Goal: Task Accomplishment & Management: Complete application form

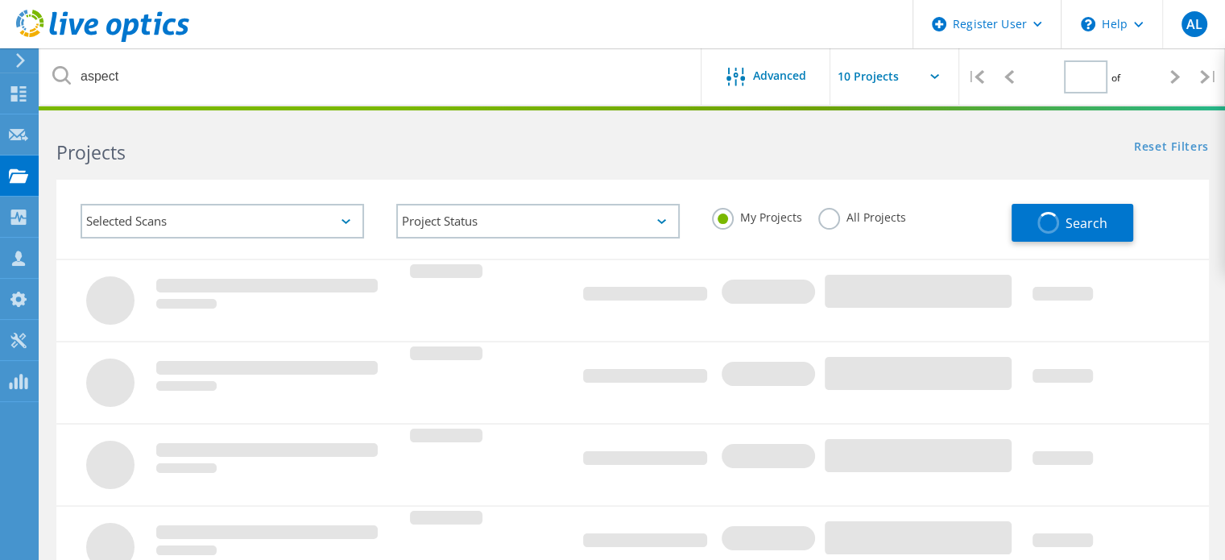
type input "1"
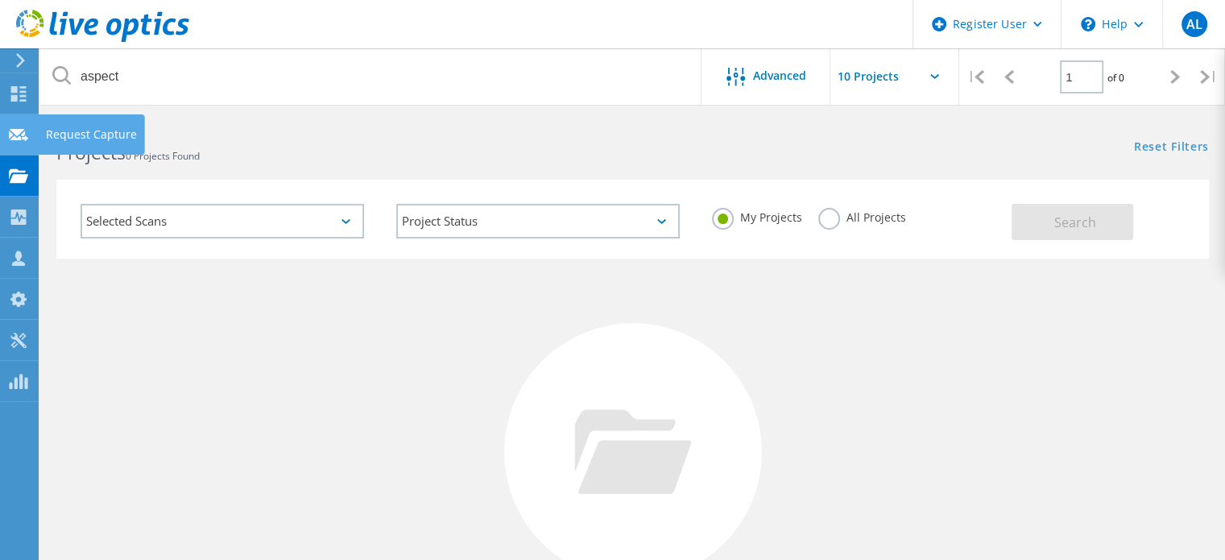
click at [26, 130] on icon at bounding box center [18, 134] width 19 height 15
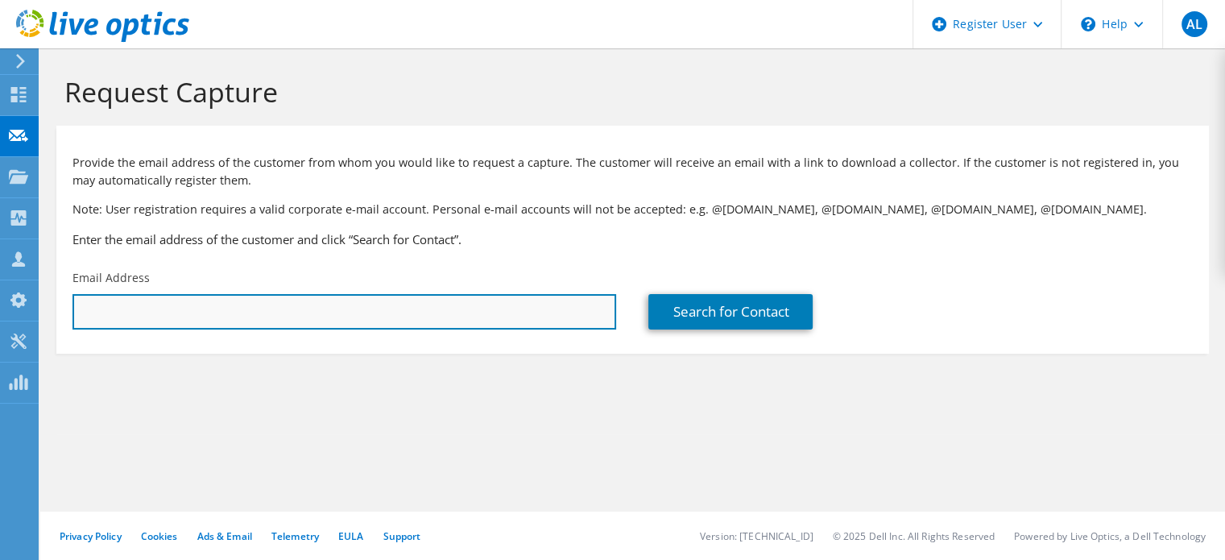
click at [437, 317] on input "text" at bounding box center [344, 311] width 544 height 35
paste input "[PERSON_NAME][EMAIL_ADDRESS][PERSON_NAME][DOMAIN_NAME]"
type input "[PERSON_NAME][EMAIL_ADDRESS][PERSON_NAME][DOMAIN_NAME]"
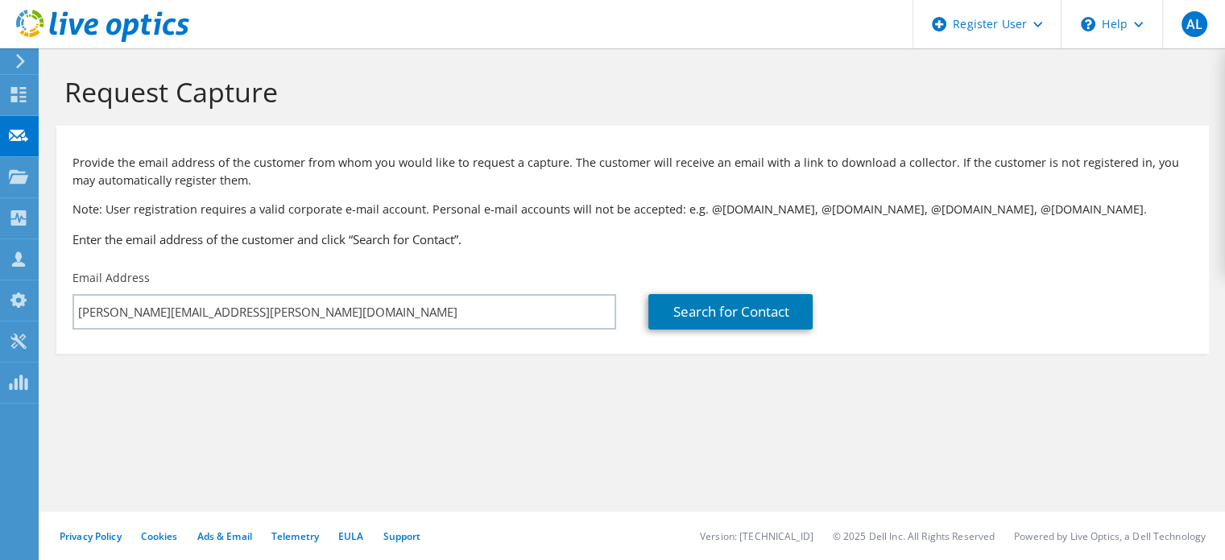
click at [822, 302] on div "Search for Contact" at bounding box center [920, 311] width 544 height 35
click at [773, 315] on link "Search for Contact" at bounding box center [730, 311] width 164 height 35
type input "METWIDE IT"
type input "Dale"
type input "Edwards"
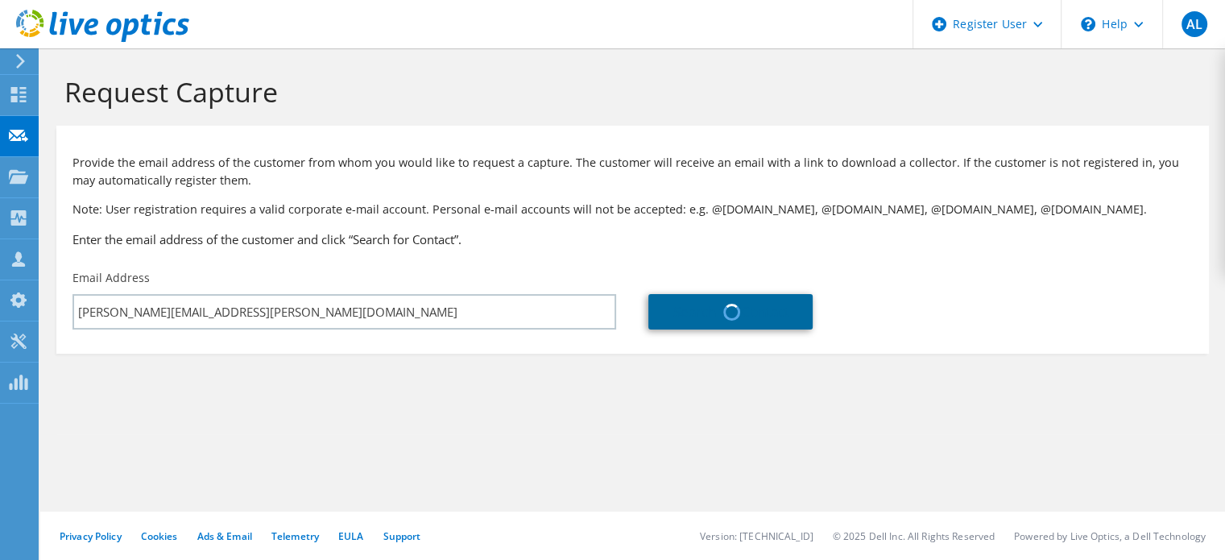
type input "Australia"
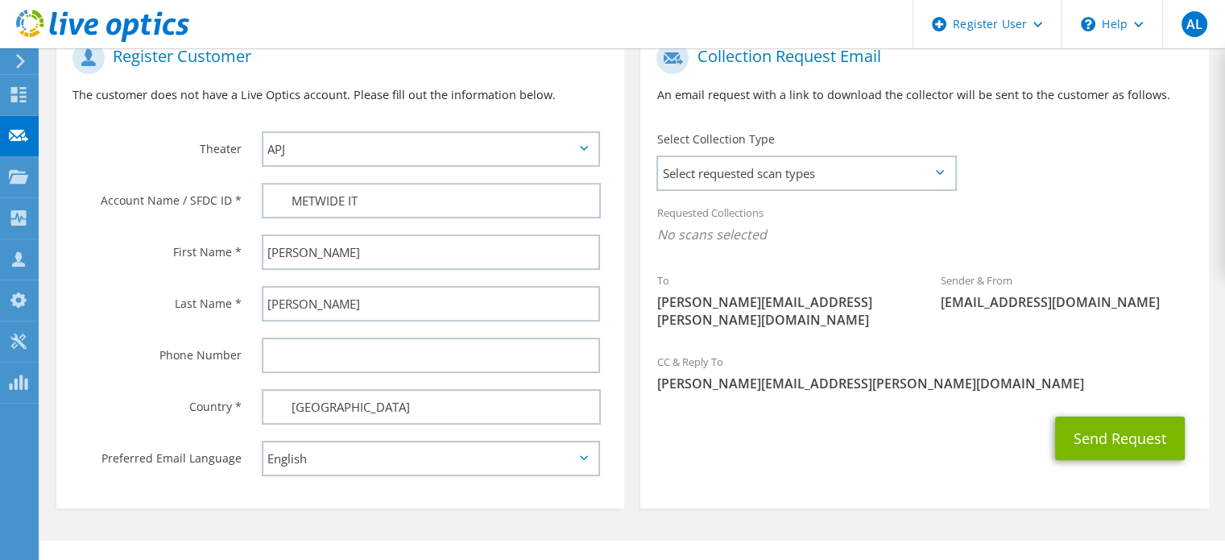
scroll to position [345, 0]
click at [853, 156] on span "Select requested scan types" at bounding box center [806, 172] width 296 height 32
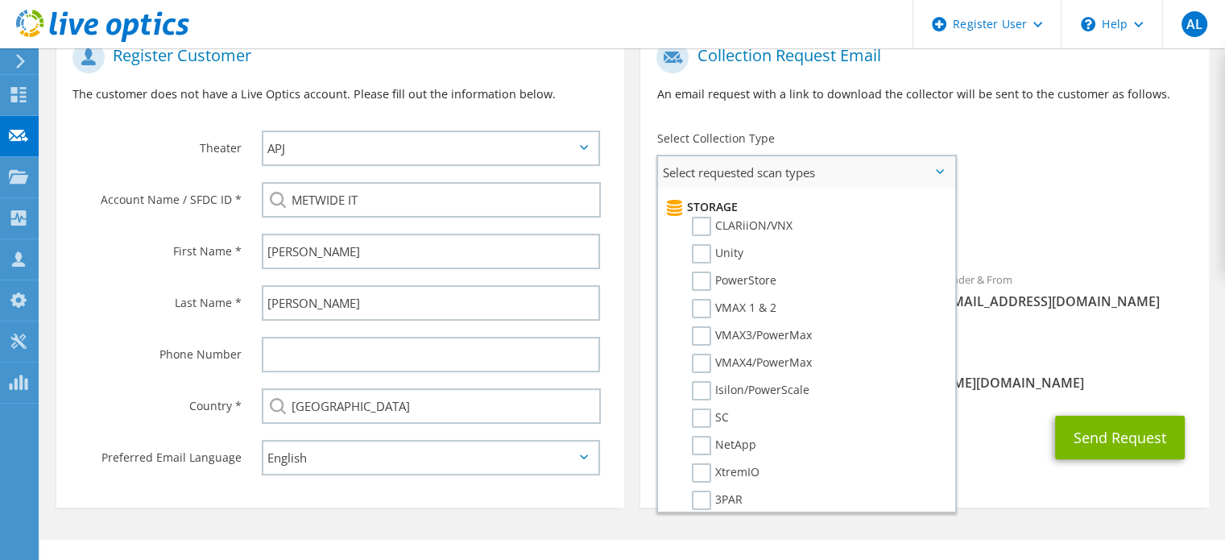
scroll to position [277, 0]
click at [702, 408] on label "SC" at bounding box center [710, 417] width 37 height 19
click at [0, 0] on input "SC" at bounding box center [0, 0] width 0 height 0
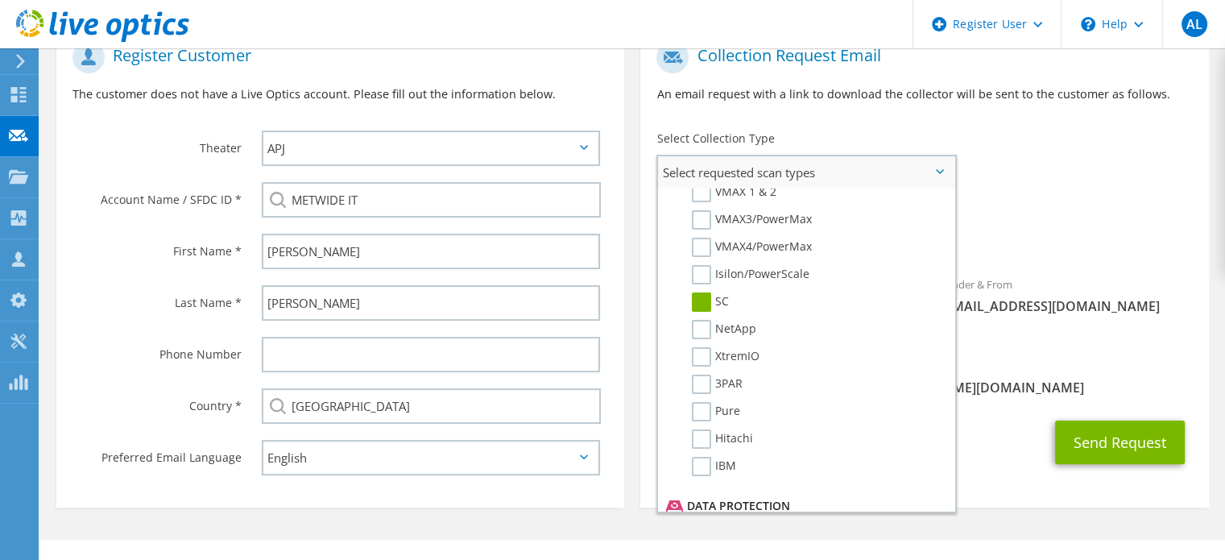
scroll to position [0, 0]
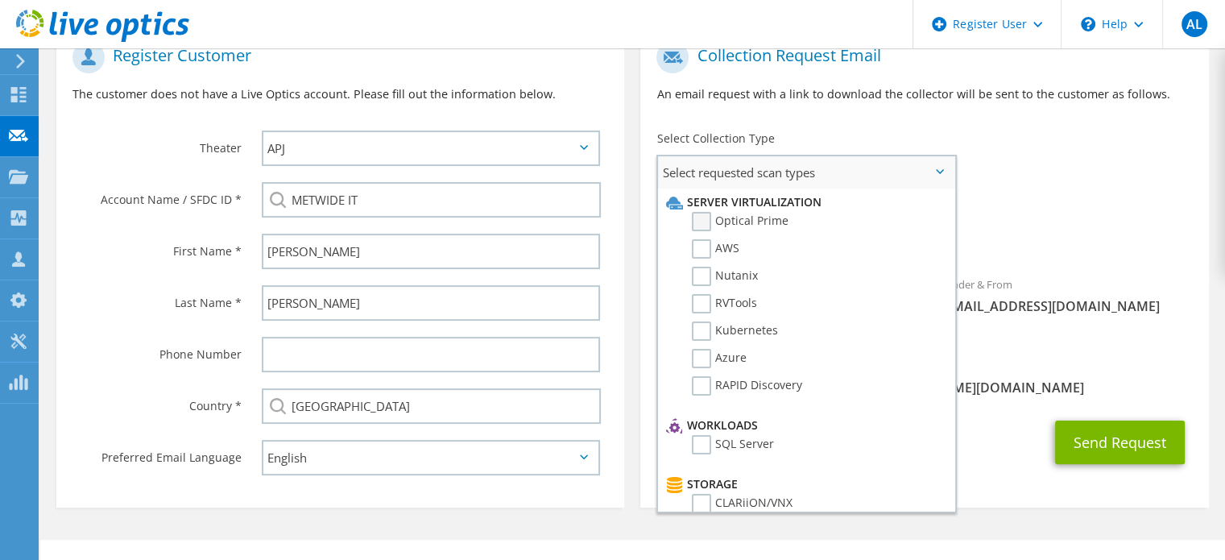
click at [739, 214] on label "Optical Prime" at bounding box center [740, 221] width 97 height 19
click at [0, 0] on input "Optical Prime" at bounding box center [0, 0] width 0 height 0
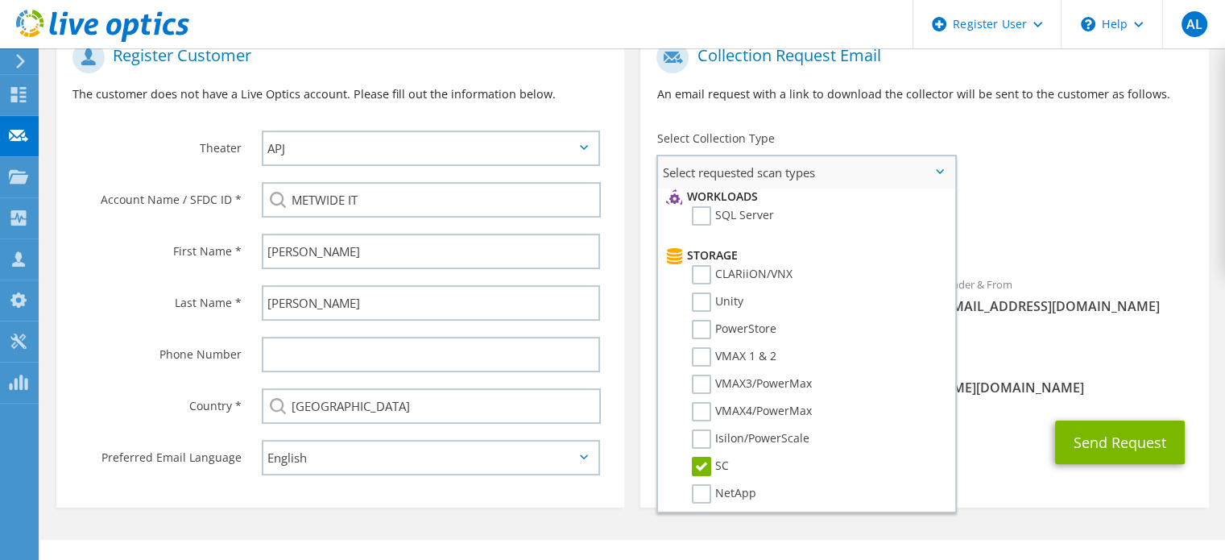
scroll to position [26, 0]
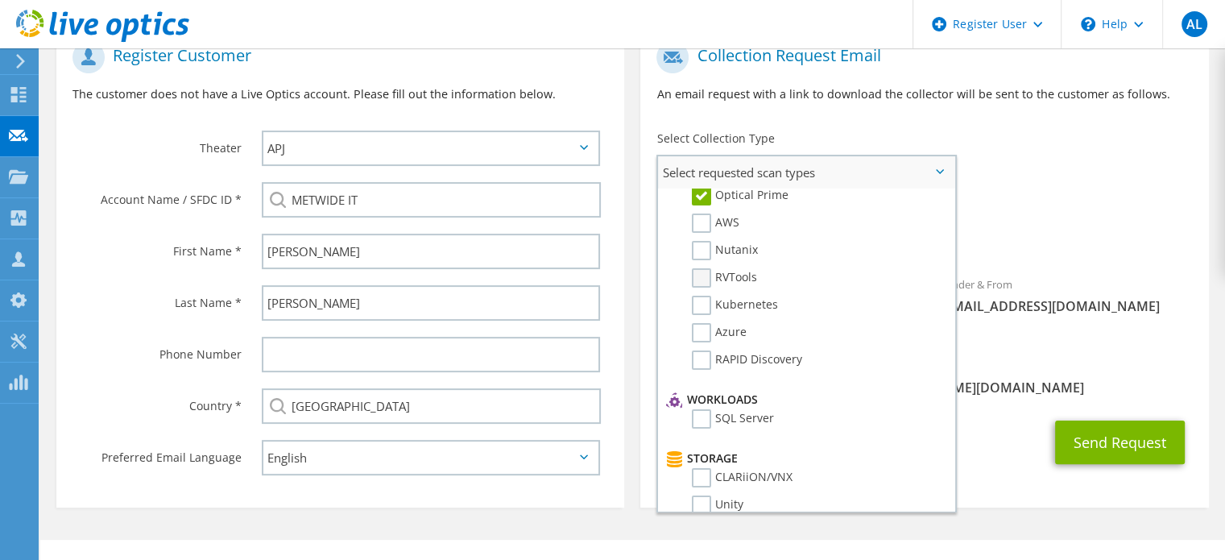
click at [718, 275] on label "RVTools" at bounding box center [724, 277] width 65 height 19
click at [0, 0] on input "RVTools" at bounding box center [0, 0] width 0 height 0
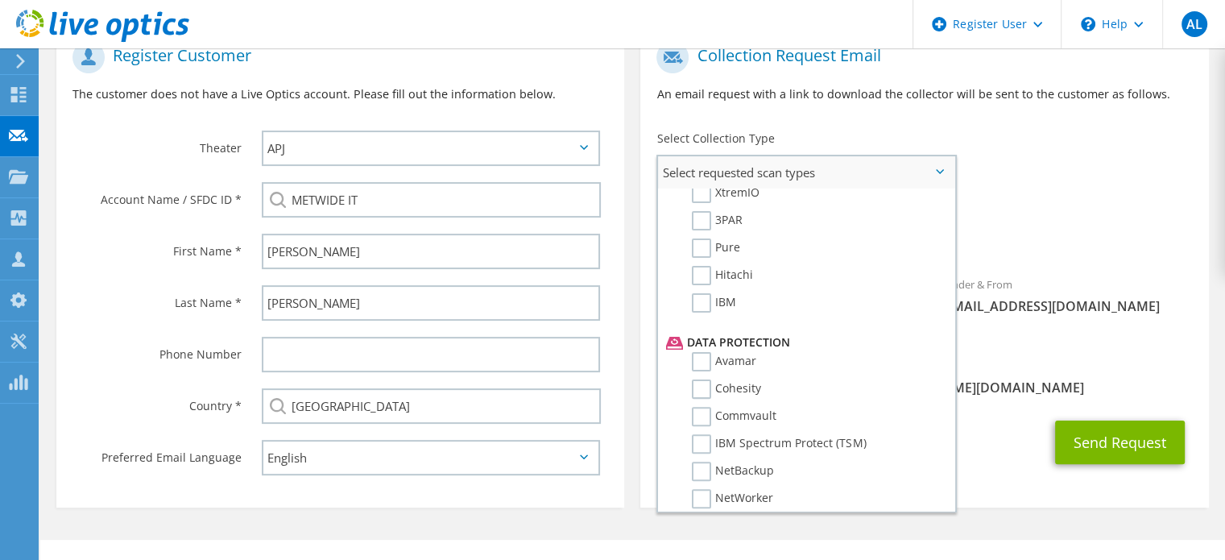
scroll to position [690, 0]
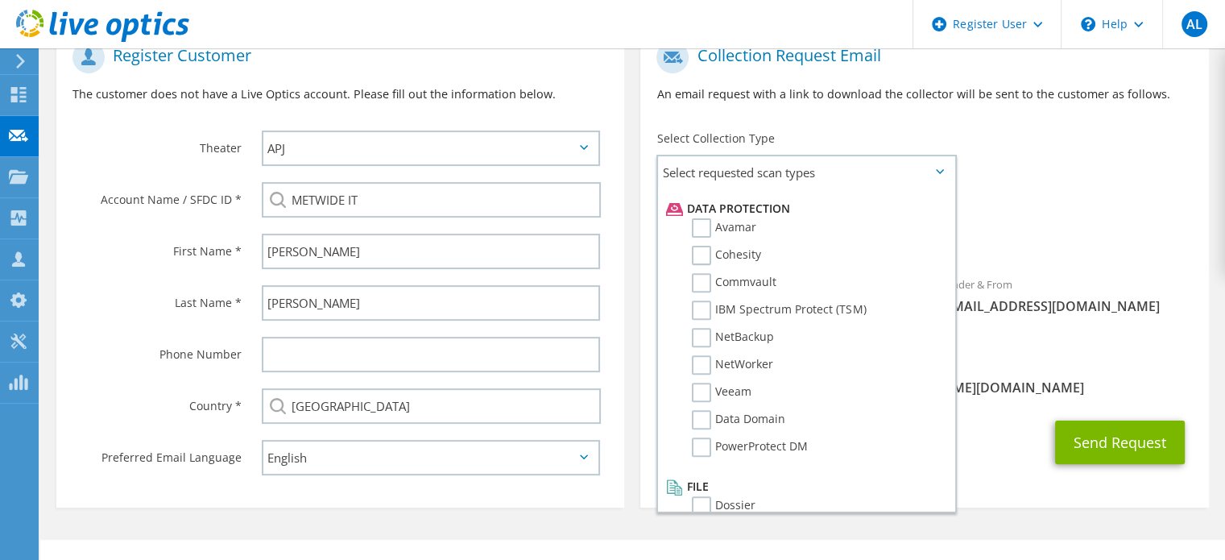
click at [639, 128] on div "Collection Request Email An email request with a link to download the collector…" at bounding box center [924, 270] width 584 height 491
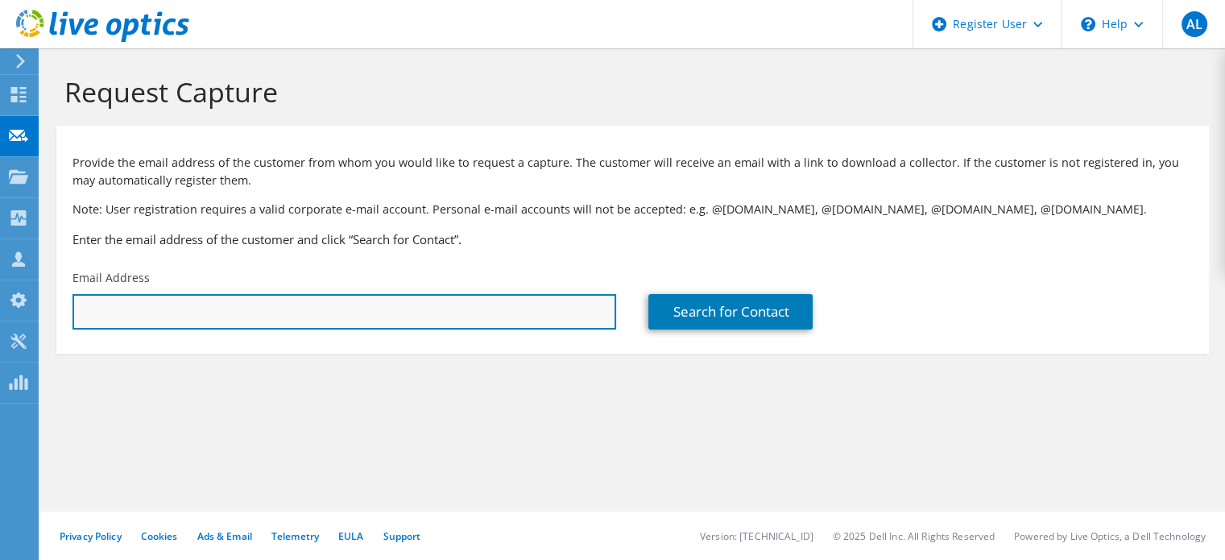
click at [478, 317] on input "text" at bounding box center [344, 311] width 544 height 35
type input "d"
paste input "NX3240"
type input "NX3240"
paste input "mailto:Dale.Edwards@metwide.com.au"
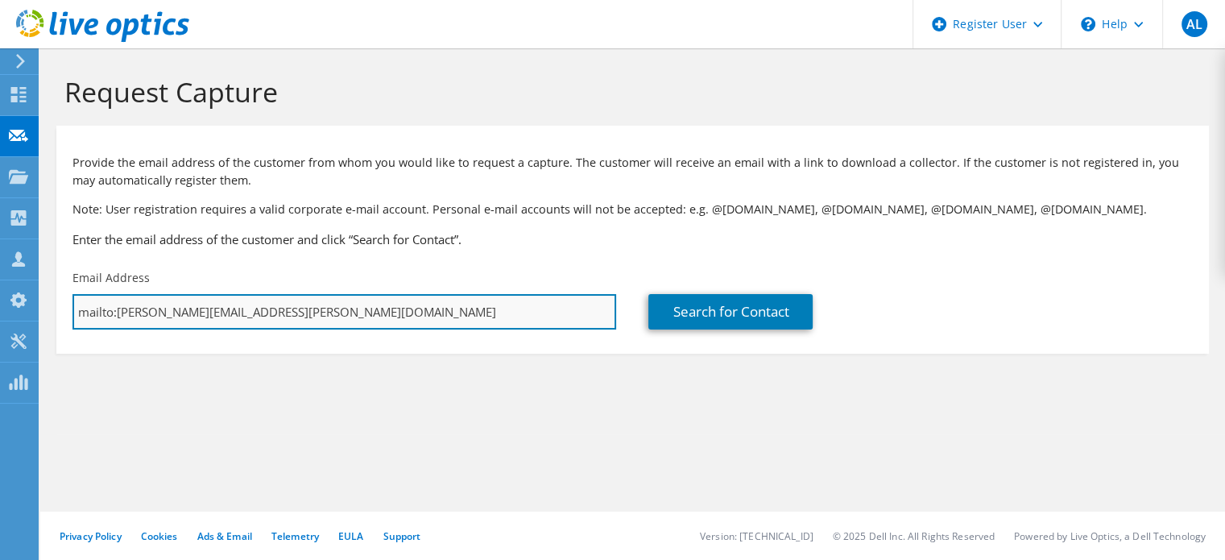
click at [116, 317] on input "mailto:Dale.Edwards@metwide.com.au" at bounding box center [344, 311] width 544 height 35
type input "Dale.Edwards@metwide.com.au"
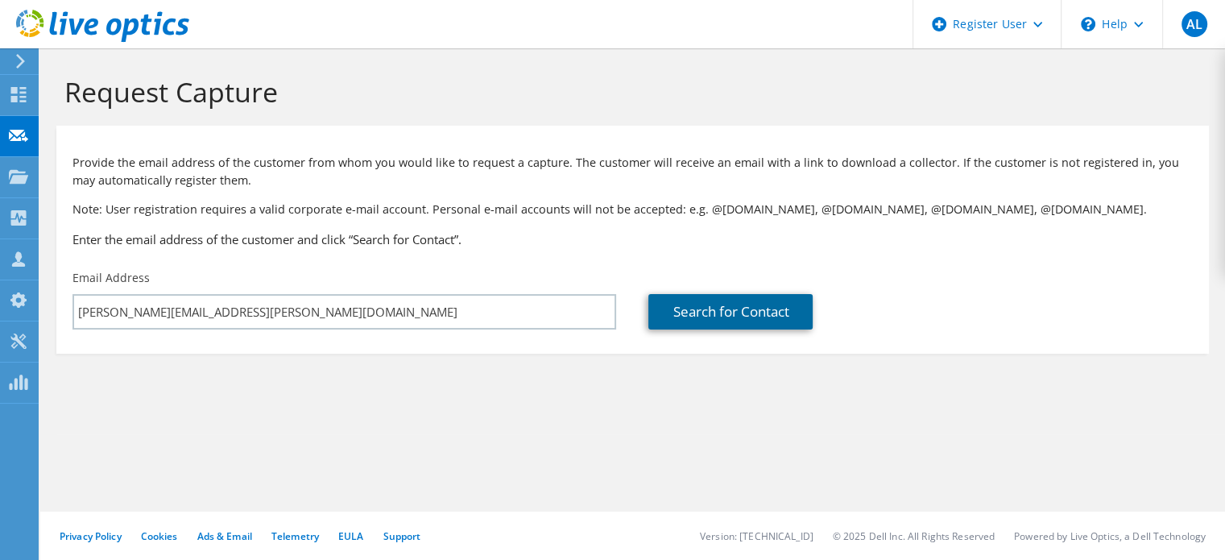
click at [747, 306] on link "Search for Contact" at bounding box center [730, 311] width 164 height 35
type input "METWIDE IT"
type input "Dale"
type input "Edwards"
type input "[GEOGRAPHIC_DATA]"
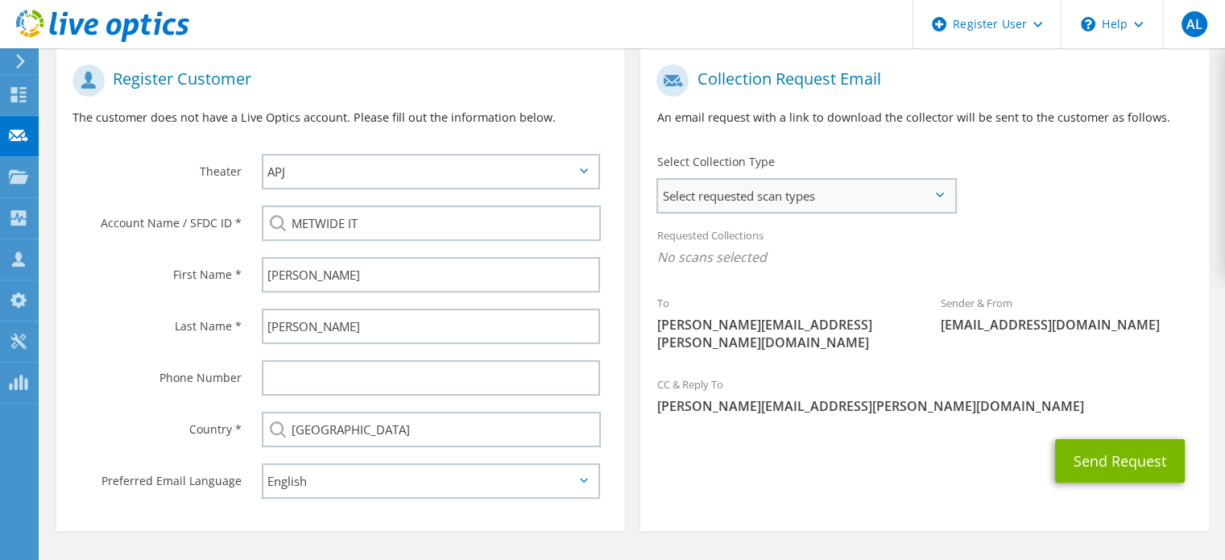
scroll to position [322, 0]
click at [754, 200] on span "Select requested scan types" at bounding box center [806, 195] width 296 height 32
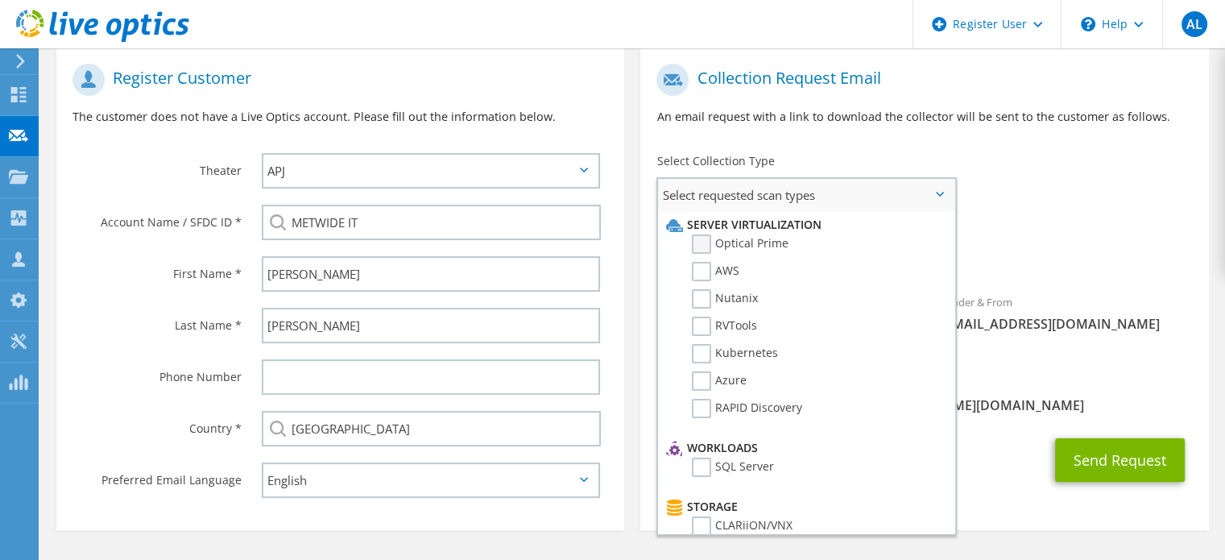
click at [754, 246] on label "Optical Prime" at bounding box center [740, 243] width 97 height 19
click at [0, 0] on input "Optical Prime" at bounding box center [0, 0] width 0 height 0
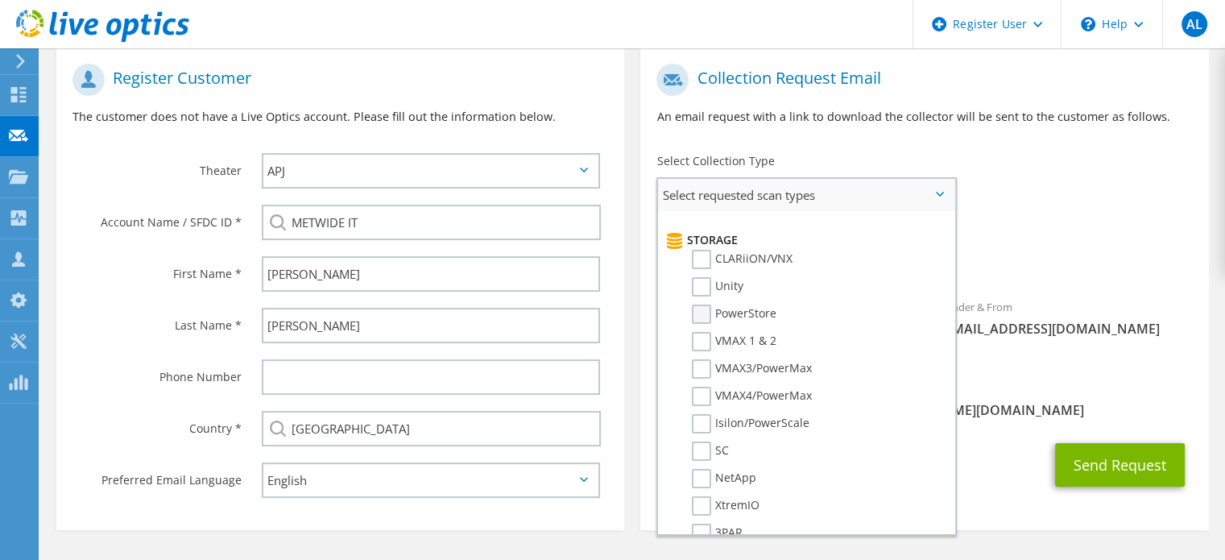
scroll to position [271, 0]
click at [693, 437] on label "SC" at bounding box center [710, 446] width 37 height 19
click at [0, 0] on input "SC" at bounding box center [0, 0] width 0 height 0
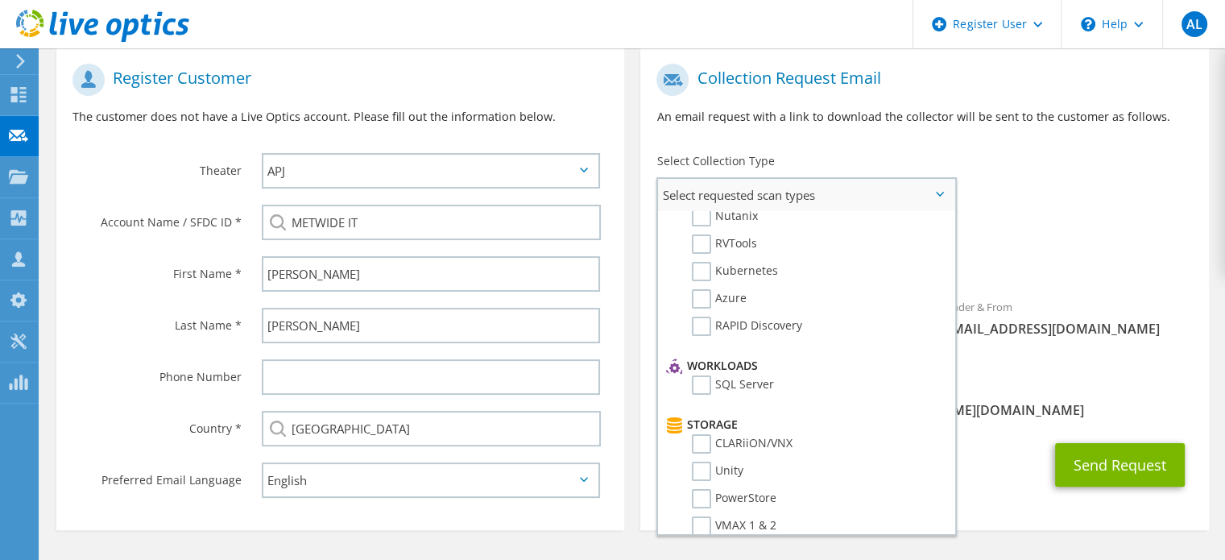
scroll to position [13, 0]
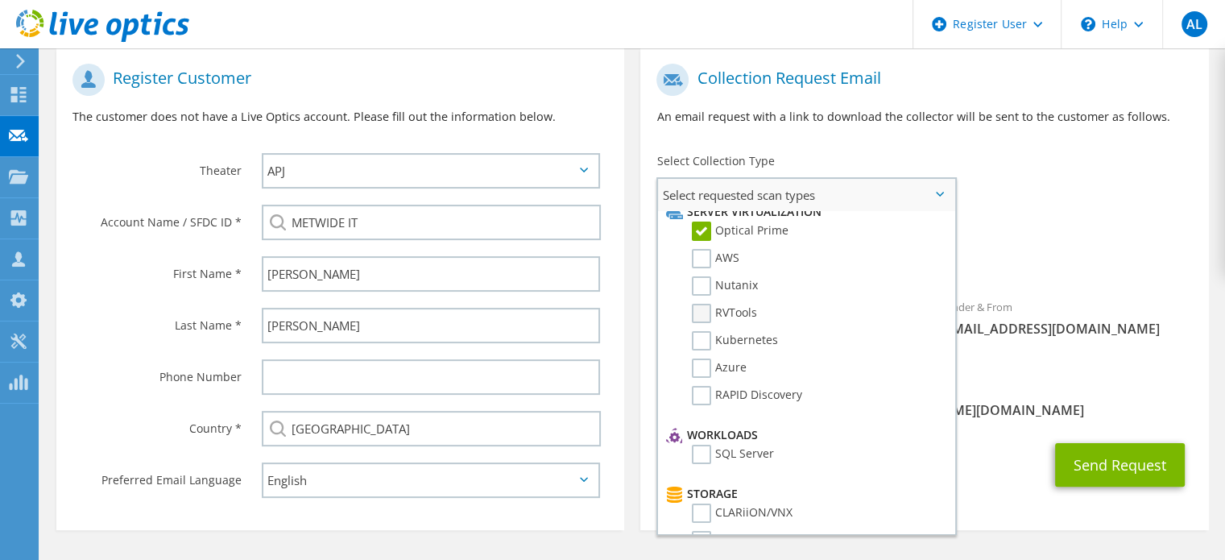
click at [738, 309] on label "RVTools" at bounding box center [724, 313] width 65 height 19
click at [0, 0] on input "RVTools" at bounding box center [0, 0] width 0 height 0
click at [1047, 348] on div "Sender & From liveoptics@liveoptics.com" at bounding box center [1067, 322] width 284 height 64
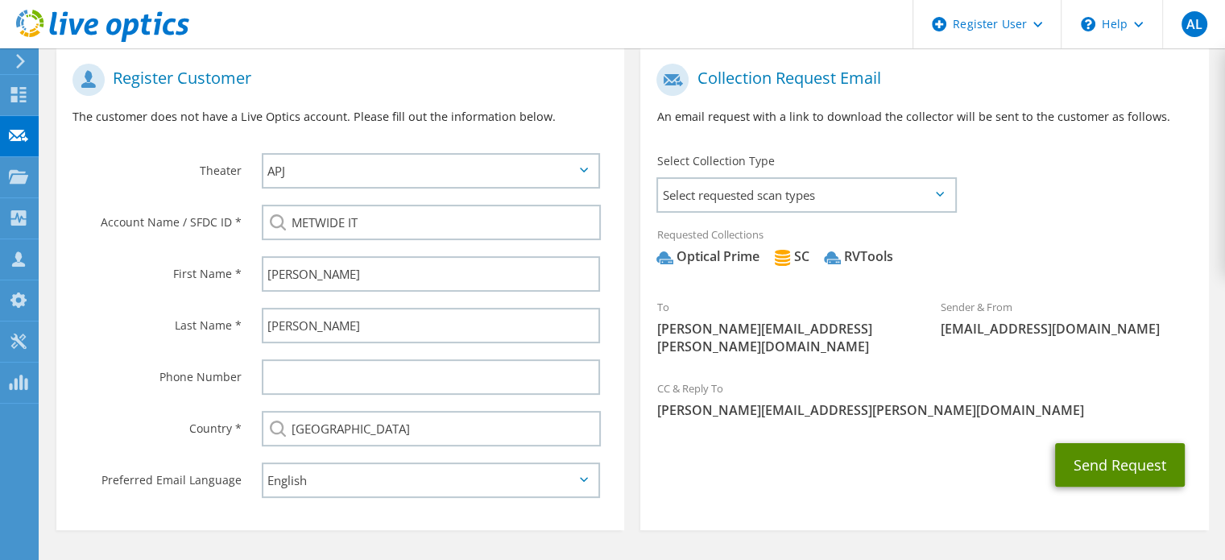
click at [1096, 443] on button "Send Request" at bounding box center [1120, 464] width 130 height 43
